Goal: Task Accomplishment & Management: Manage account settings

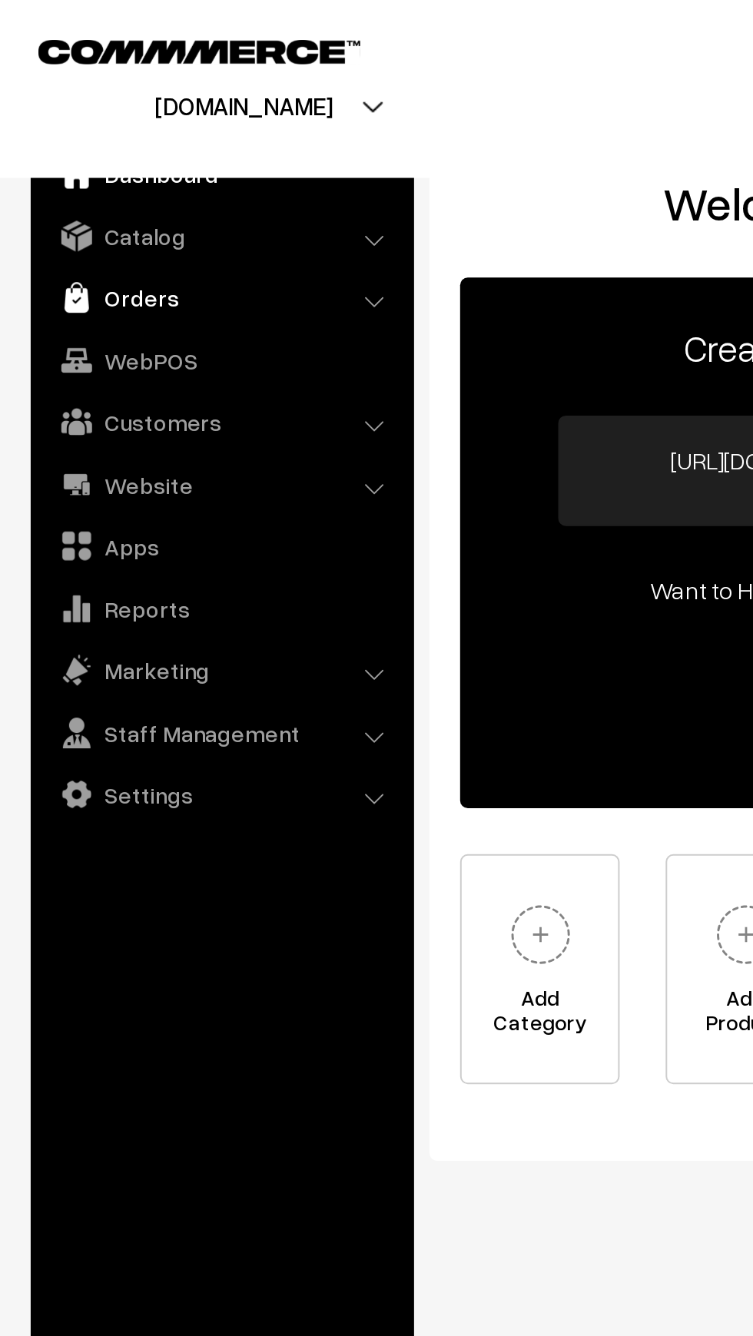
click at [43, 156] on img at bounding box center [38, 148] width 15 height 15
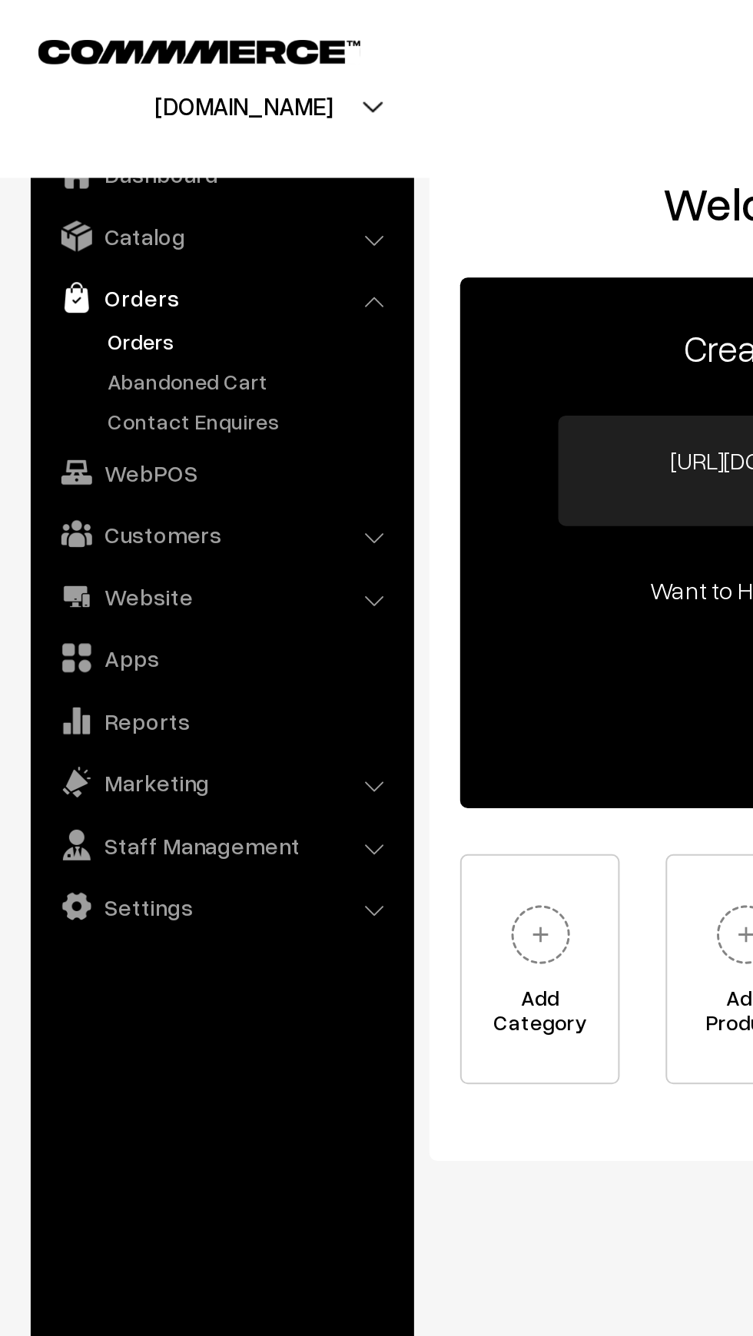
click at [53, 168] on link "Orders" at bounding box center [126, 171] width 152 height 16
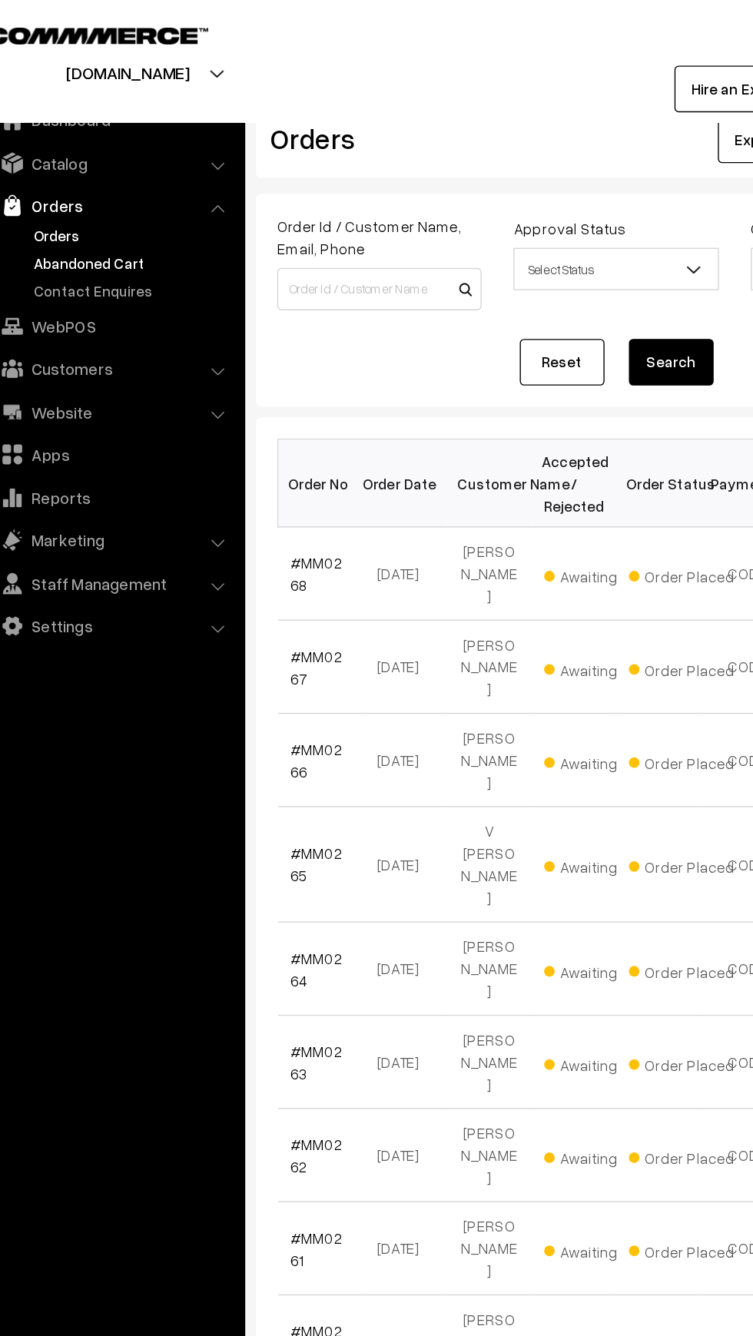
click at [82, 184] on link "Abandoned Cart" at bounding box center [126, 191] width 152 height 16
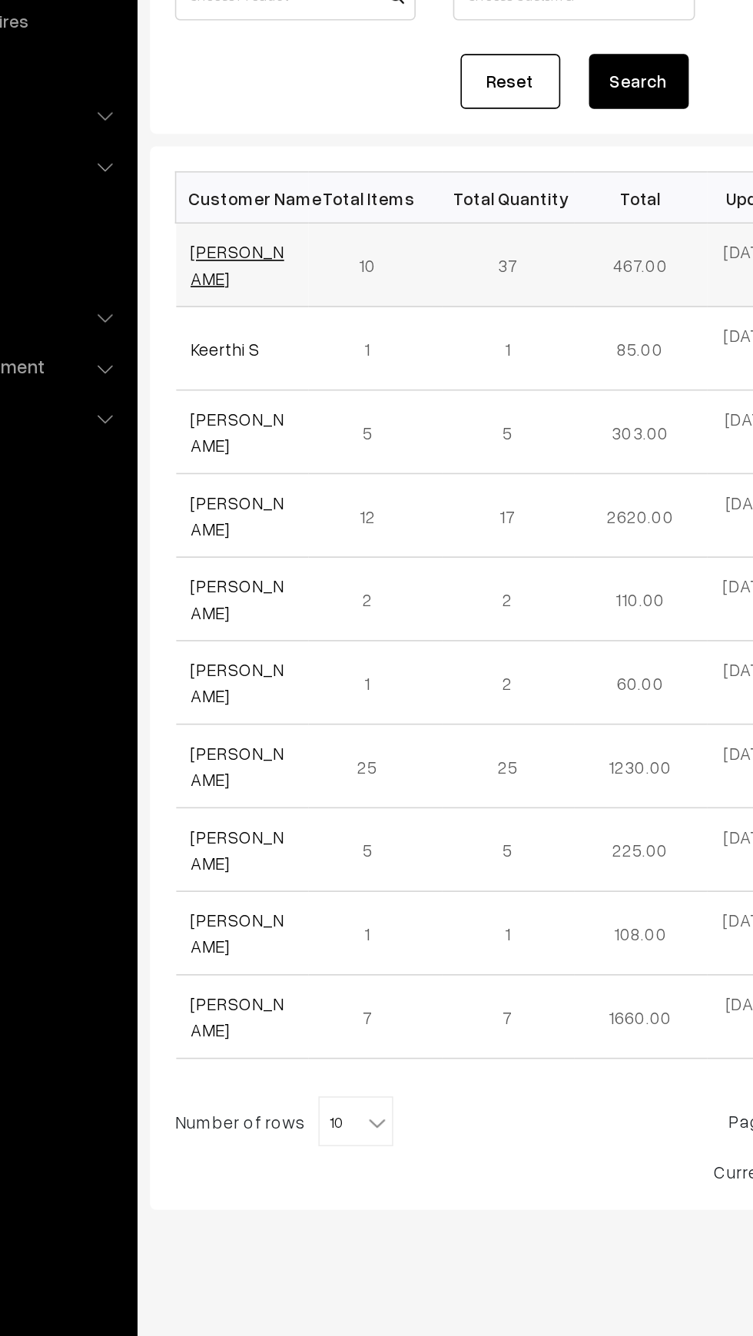
click at [248, 356] on link "[PERSON_NAME]" at bounding box center [270, 361] width 58 height 29
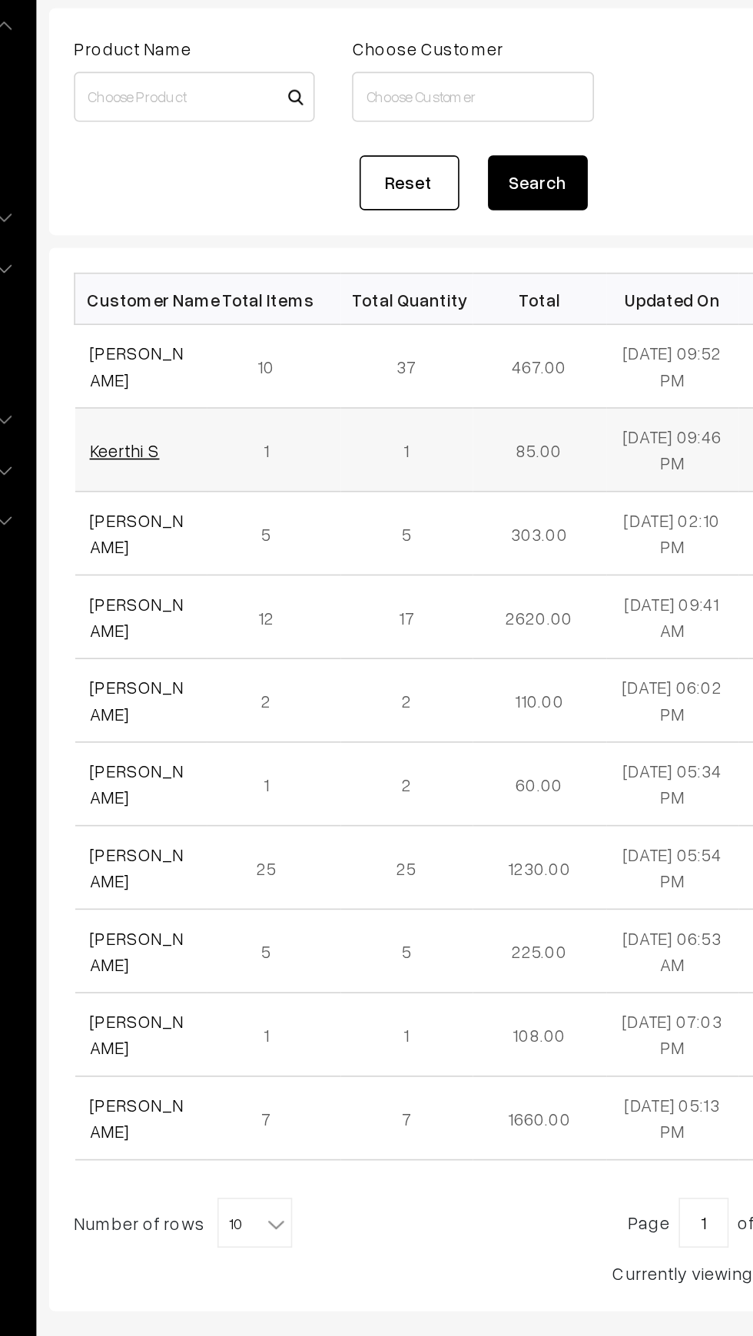
click at [260, 420] on link "Keerthi S" at bounding box center [262, 413] width 43 height 13
click at [244, 464] on link "Ritika Sirwani" at bounding box center [270, 464] width 58 height 29
click at [241, 516] on link "[PERSON_NAME]" at bounding box center [270, 515] width 58 height 29
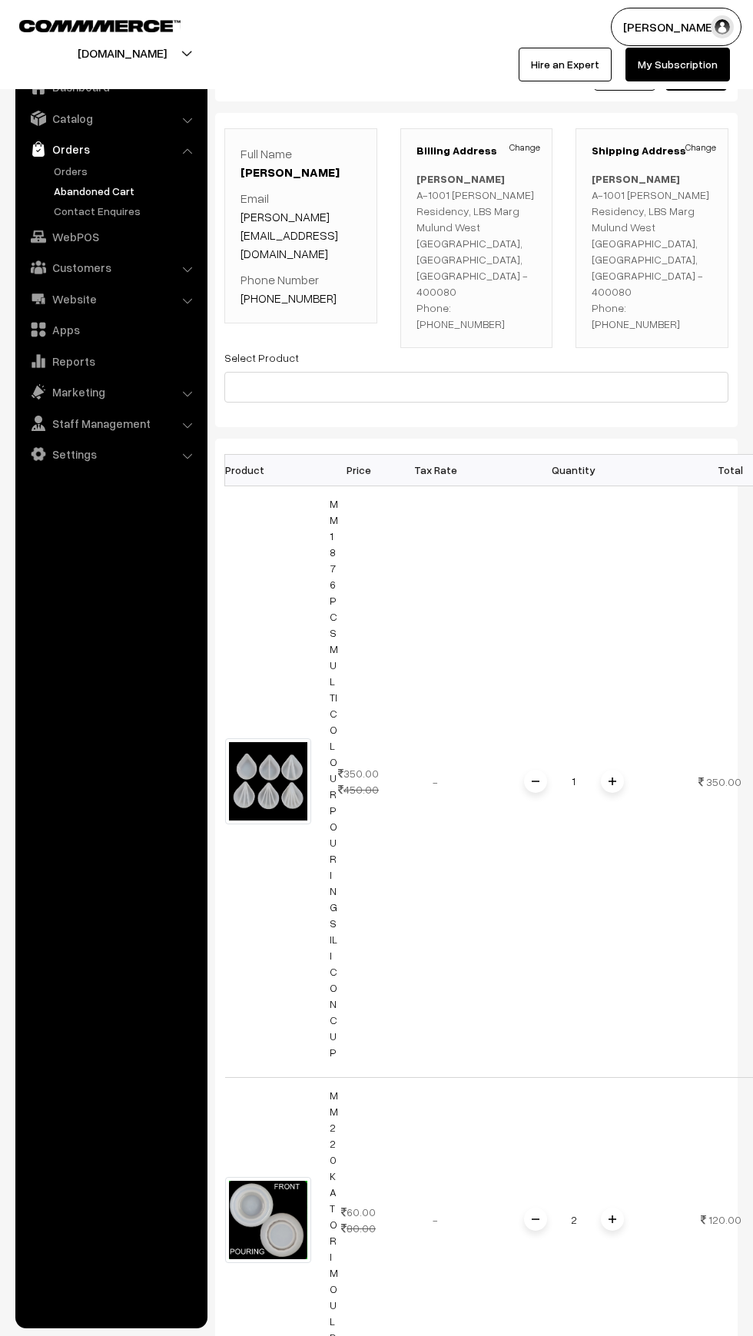
scroll to position [25, 0]
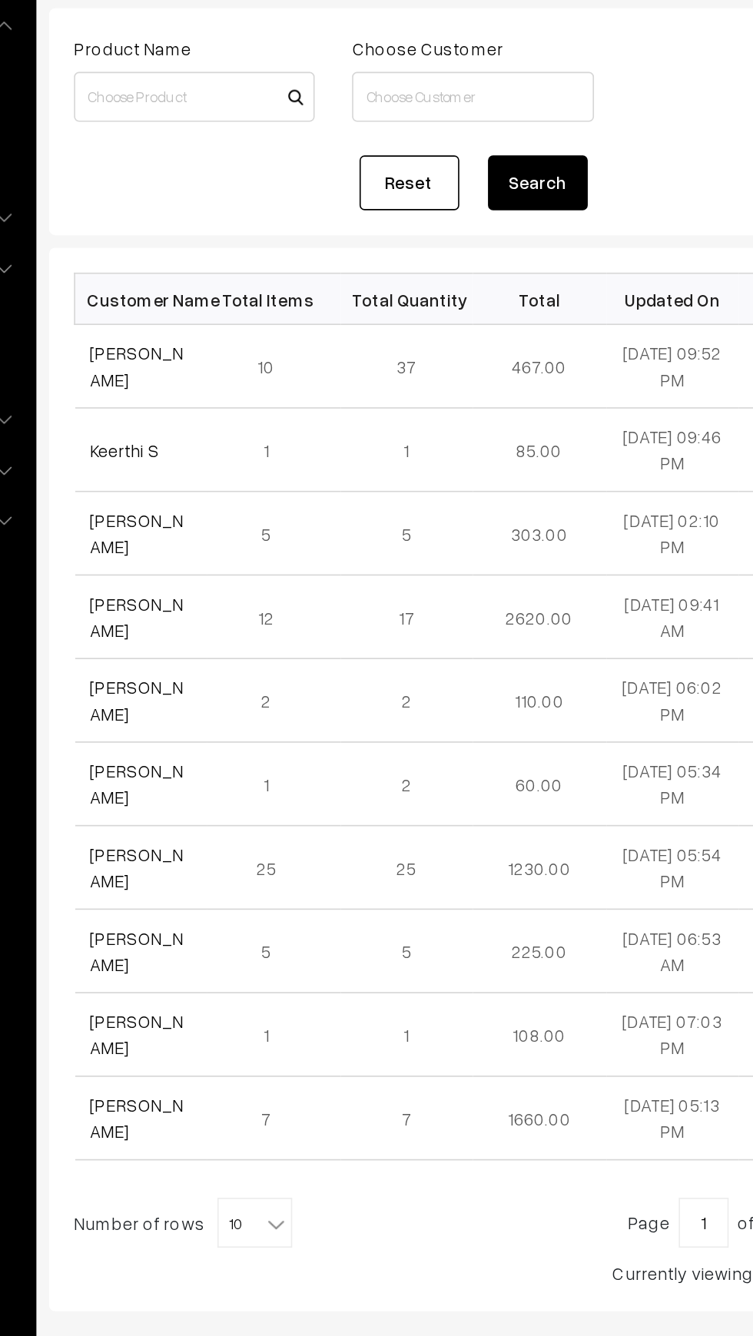
click at [184, 598] on ul "Dashboard Catalog" at bounding box center [111, 694] width 192 height 1267
click at [246, 512] on link "[PERSON_NAME]" at bounding box center [270, 515] width 58 height 29
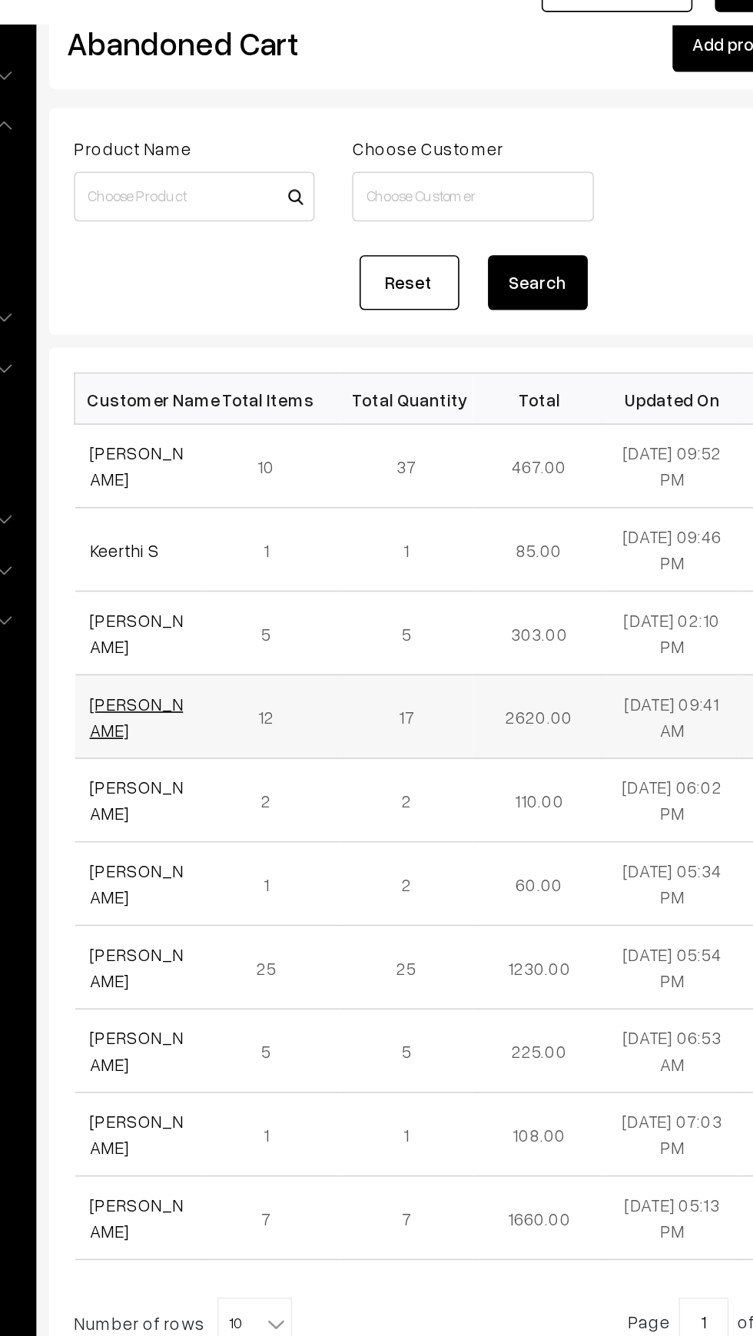
click at [246, 512] on link "[PERSON_NAME]" at bounding box center [270, 515] width 58 height 29
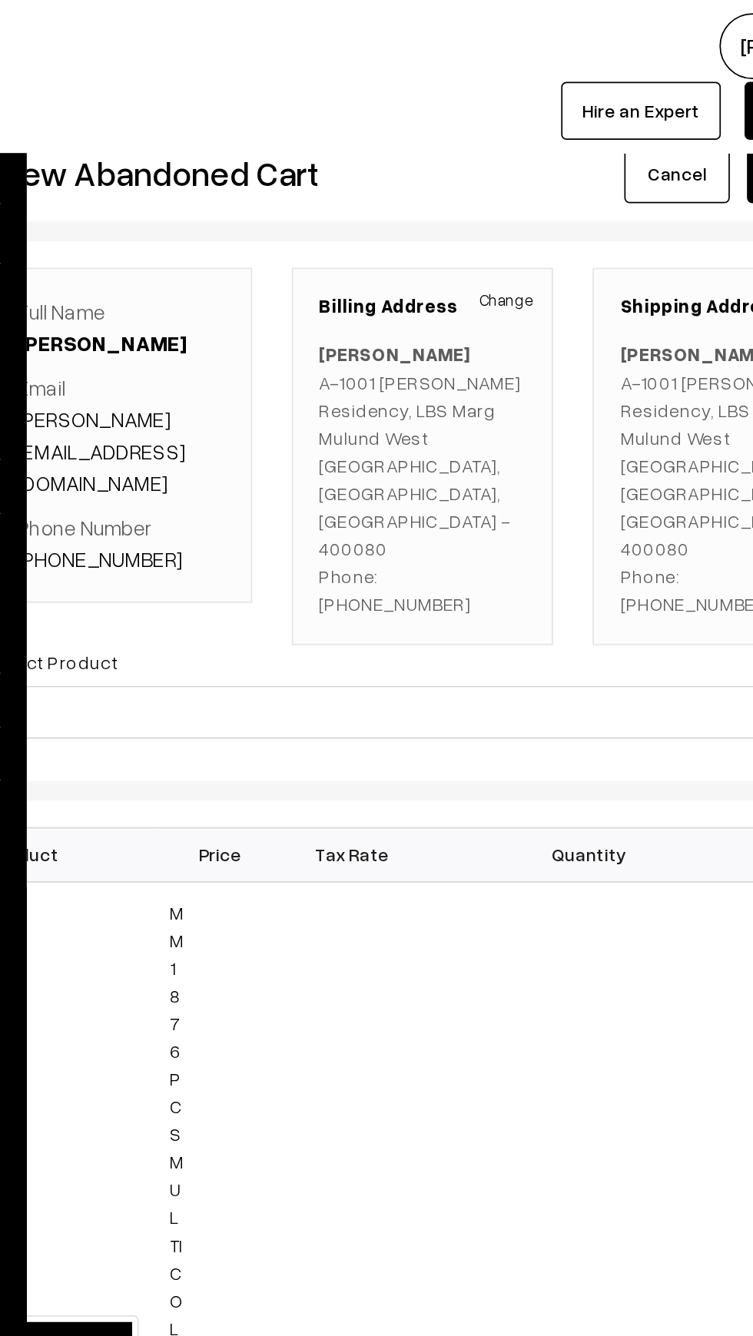
scroll to position [0, 44]
